Goal: Book appointment/travel/reservation

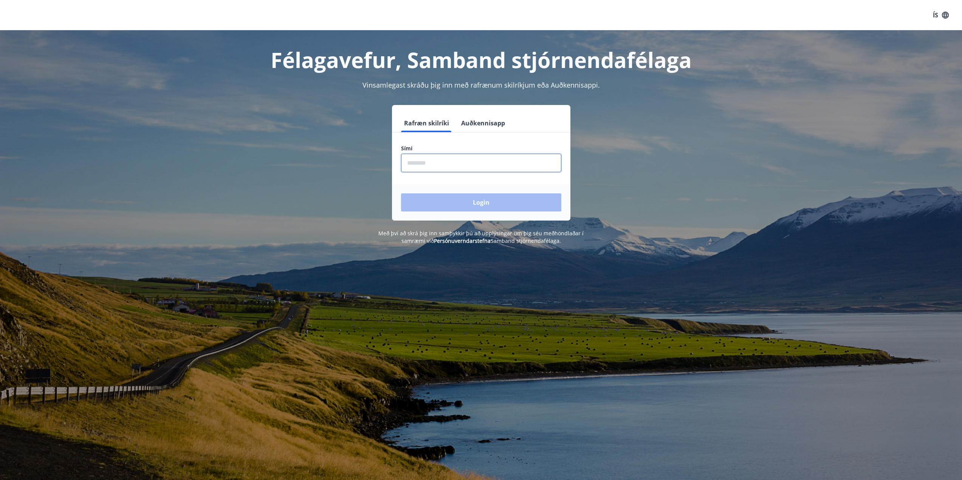
click at [459, 163] on input "phone" at bounding box center [481, 163] width 160 height 19
type input "********"
click at [516, 196] on button "Login" at bounding box center [481, 203] width 160 height 18
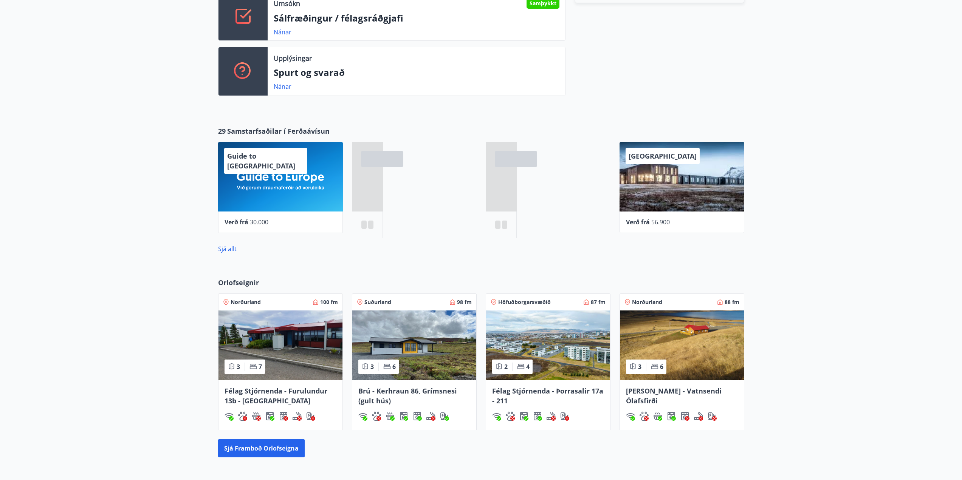
scroll to position [331, 0]
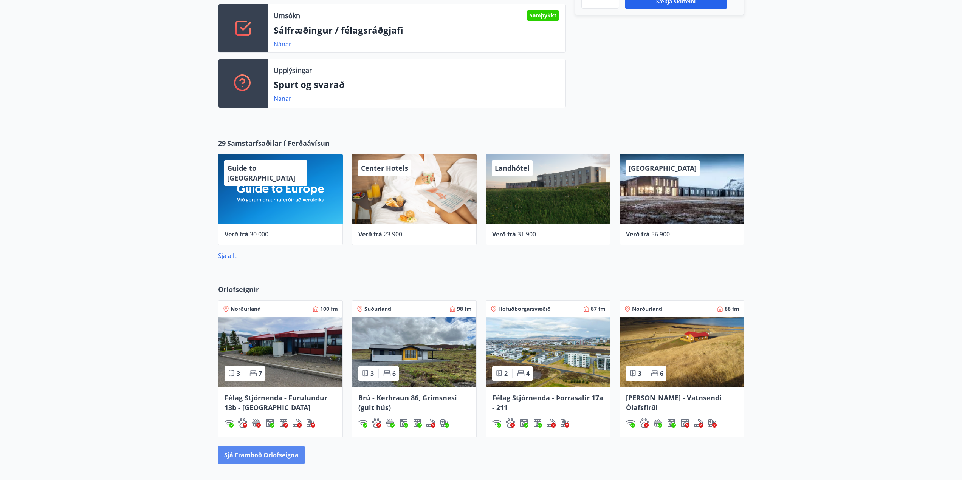
click at [268, 454] on button "Sjá framboð orlofseigna" at bounding box center [261, 455] width 87 height 18
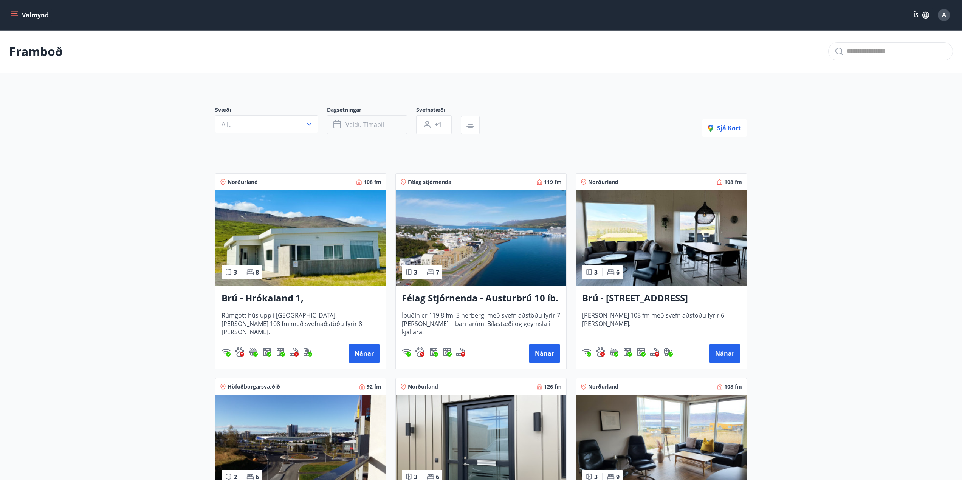
click at [372, 123] on span "Veldu tímabil" at bounding box center [364, 125] width 39 height 8
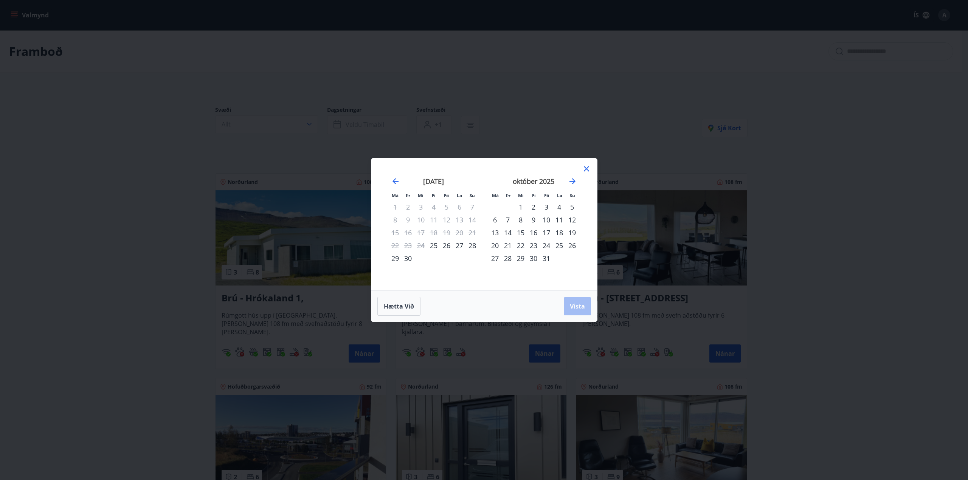
click at [459, 248] on div "27" at bounding box center [459, 245] width 13 height 13
click at [469, 248] on div "28" at bounding box center [472, 245] width 13 height 13
click at [578, 309] on span "Vista" at bounding box center [577, 306] width 15 height 8
